Goal: Information Seeking & Learning: Learn about a topic

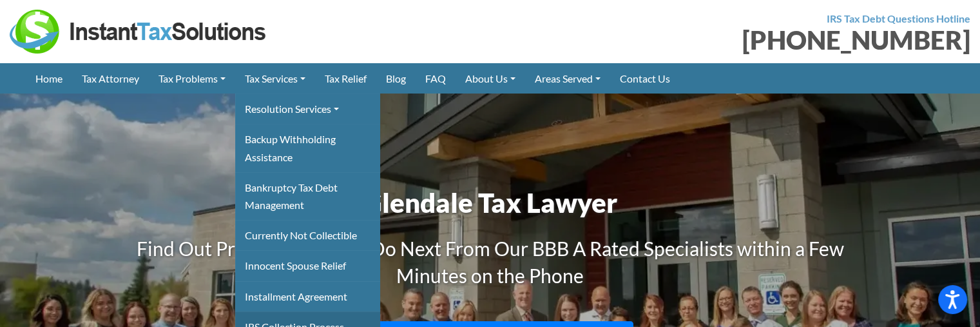
scroll to position [2183, 0]
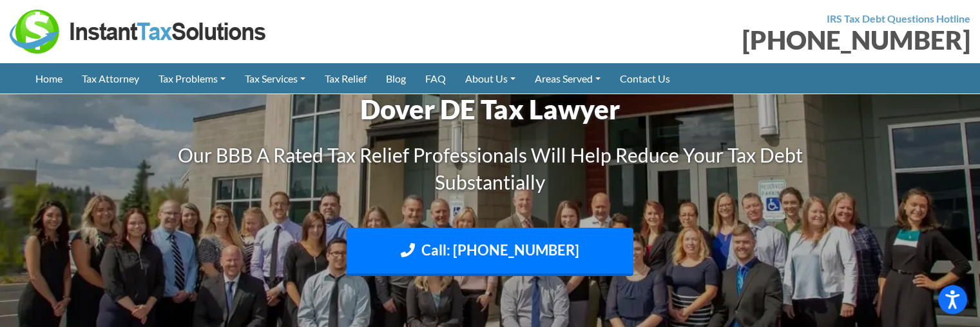
scroll to position [2208, 0]
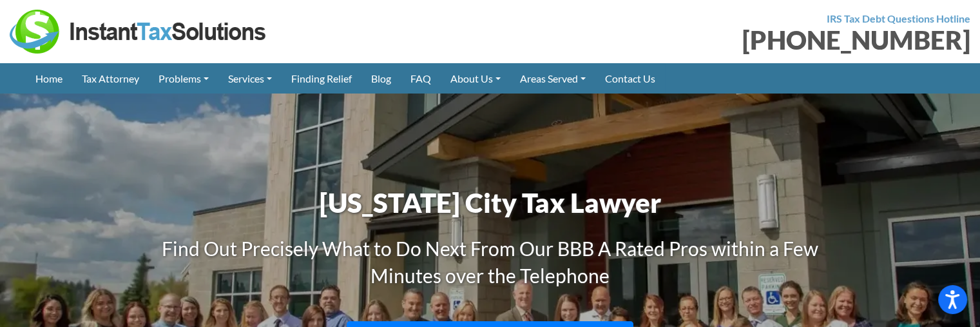
scroll to position [2174, 0]
